Goal: Transaction & Acquisition: Purchase product/service

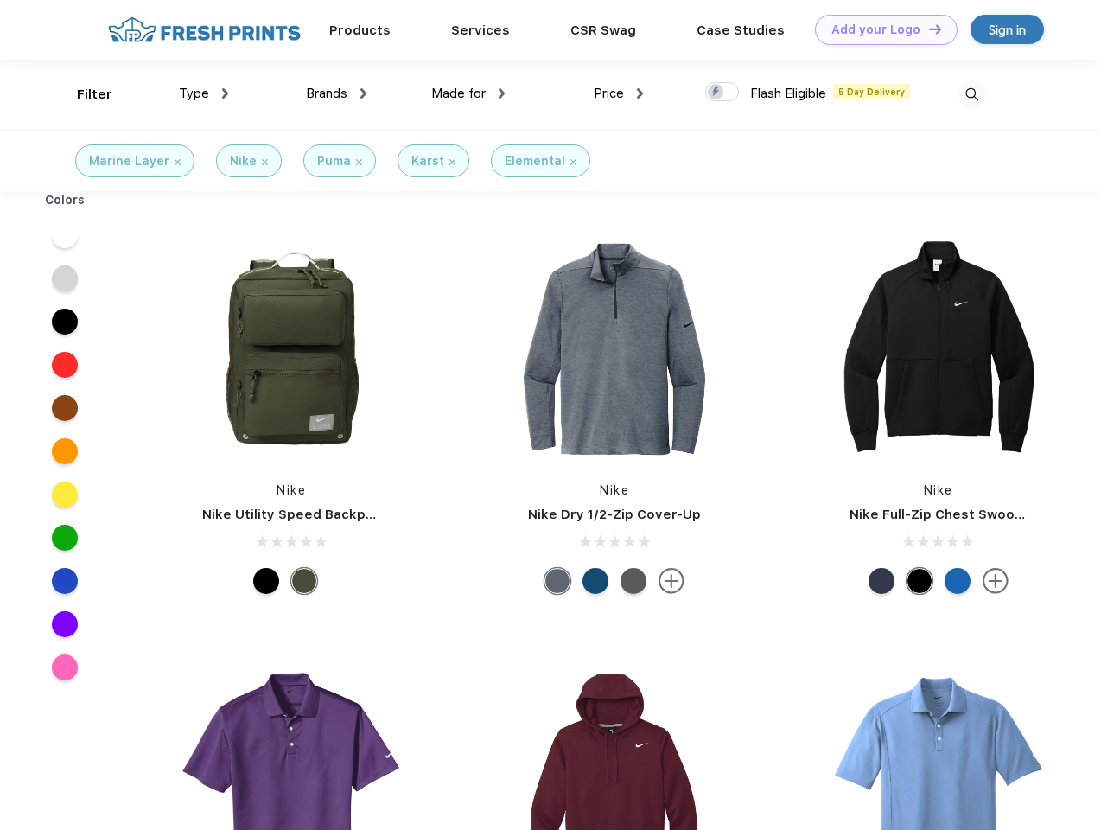
click at [880, 29] on link "Add your Logo Design Tool" at bounding box center [886, 30] width 143 height 30
click at [0, 0] on div "Design Tool" at bounding box center [0, 0] width 0 height 0
click at [927, 29] on link "Add your Logo Design Tool" at bounding box center [886, 30] width 143 height 30
click at [83, 94] on div "Filter" at bounding box center [94, 95] width 35 height 20
click at [204, 93] on span "Type" at bounding box center [194, 94] width 30 height 16
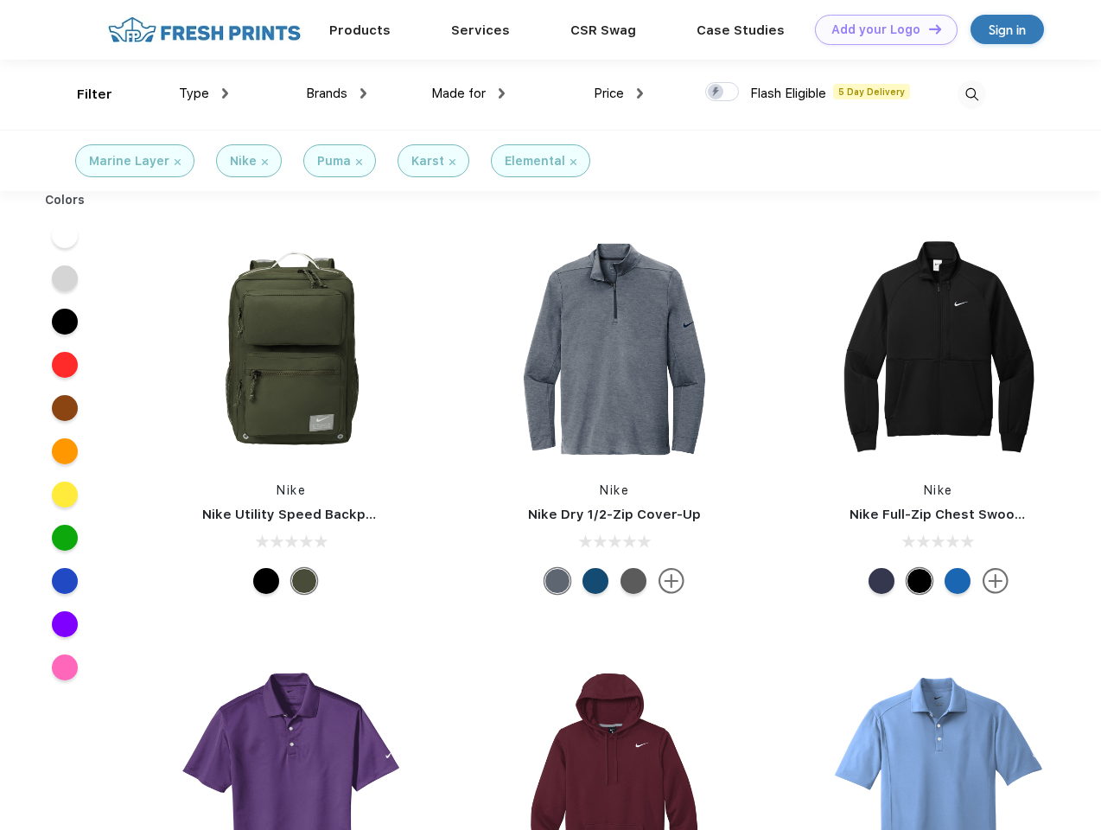
click at [336, 93] on span "Brands" at bounding box center [326, 94] width 41 height 16
click at [468, 93] on span "Made for" at bounding box center [458, 94] width 54 height 16
click at [619, 93] on span "Price" at bounding box center [609, 94] width 30 height 16
click at [723, 92] on div at bounding box center [722, 91] width 34 height 19
click at [716, 92] on input "checkbox" at bounding box center [710, 86] width 11 height 11
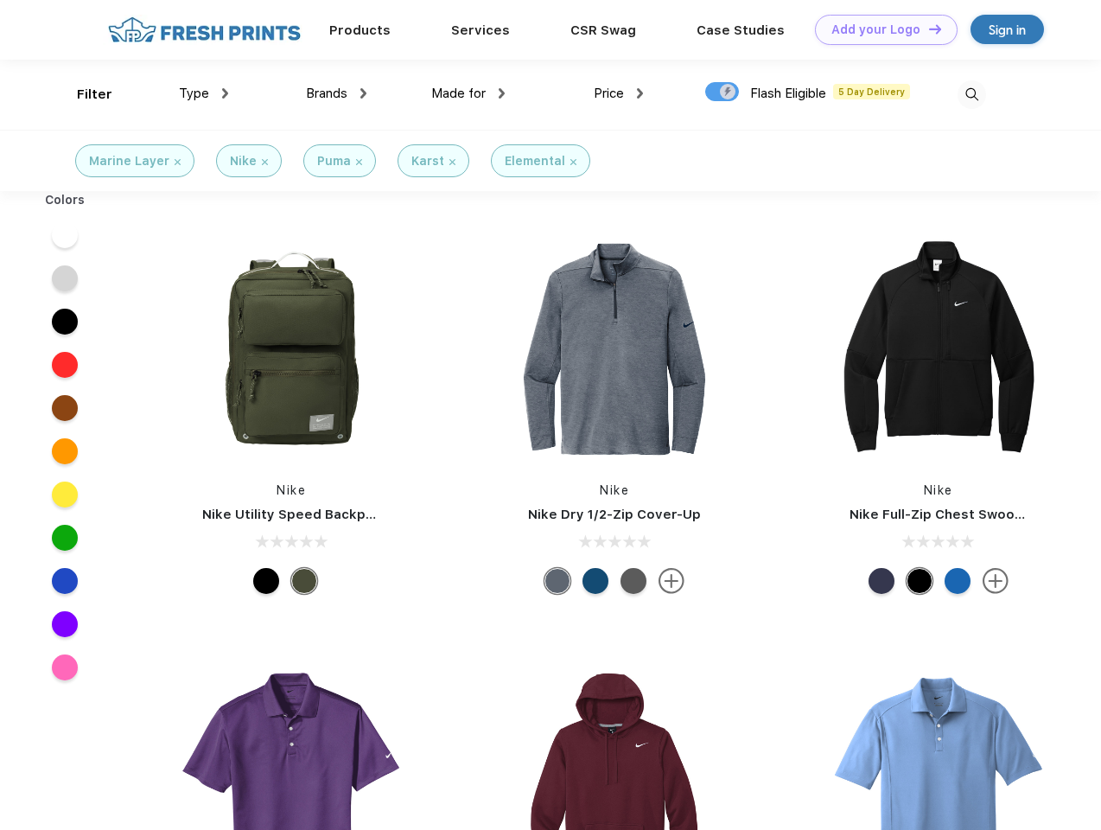
click at [971, 94] on img at bounding box center [972, 94] width 29 height 29
